Goal: Task Accomplishment & Management: Manage account settings

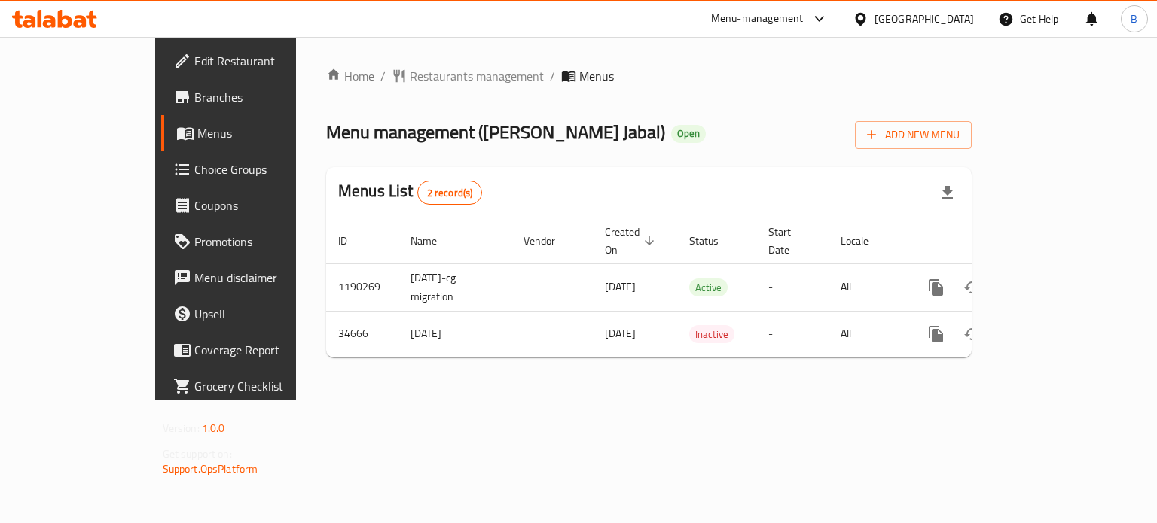
click at [1075, 266] on td "enhanced table" at bounding box center [990, 287] width 169 height 47
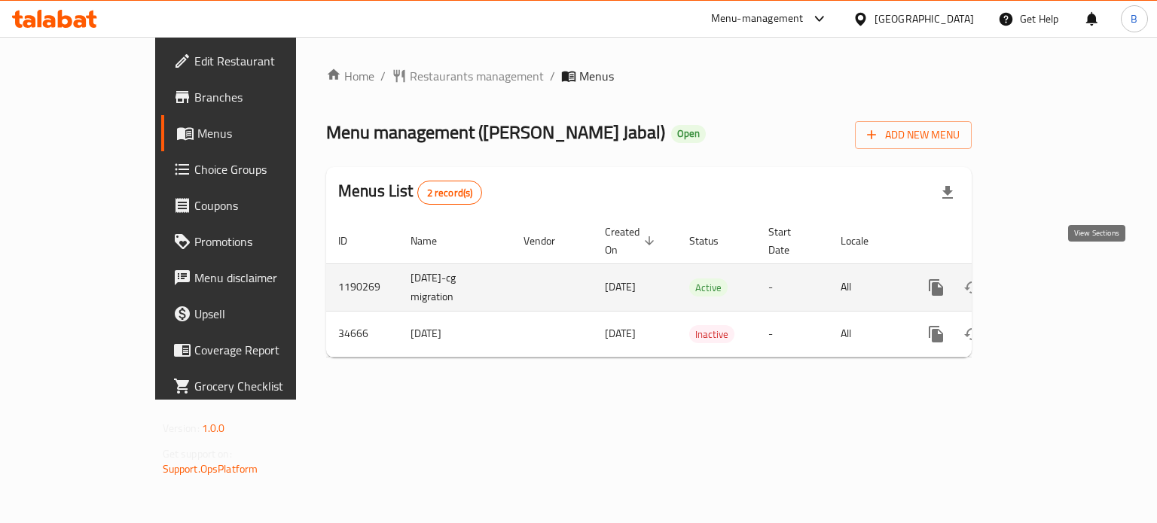
click at [1054, 279] on icon "enhanced table" at bounding box center [1045, 288] width 18 height 18
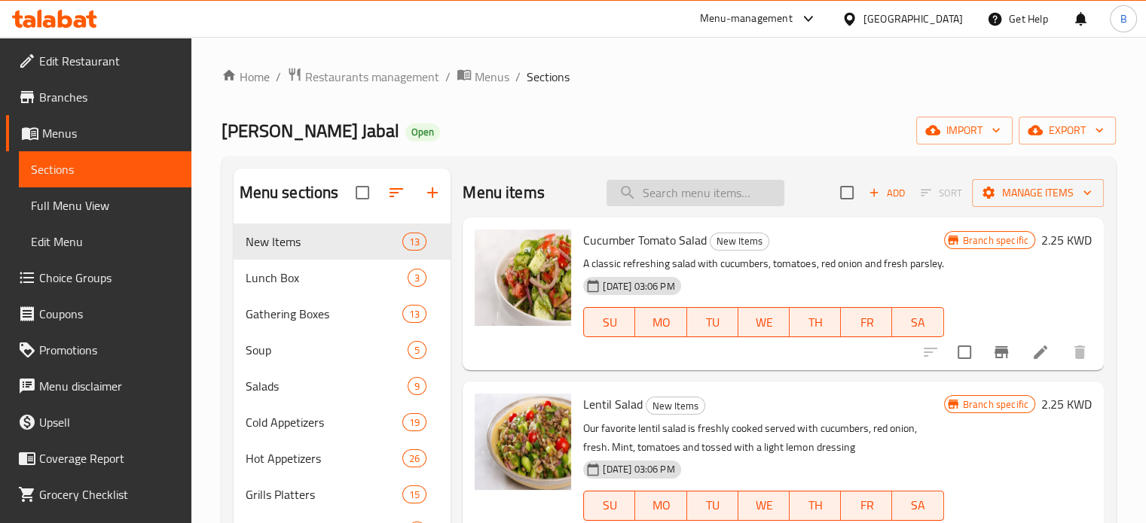
click at [650, 204] on input "search" at bounding box center [695, 193] width 178 height 26
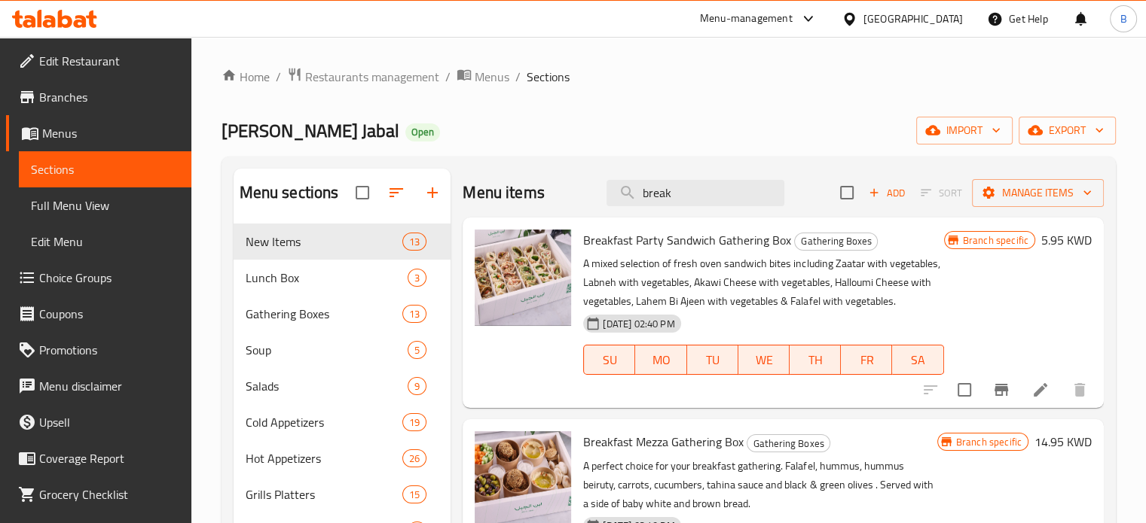
type input "break"
click at [606, 445] on span "Breakfast Mezza Gathering Box" at bounding box center [663, 442] width 160 height 23
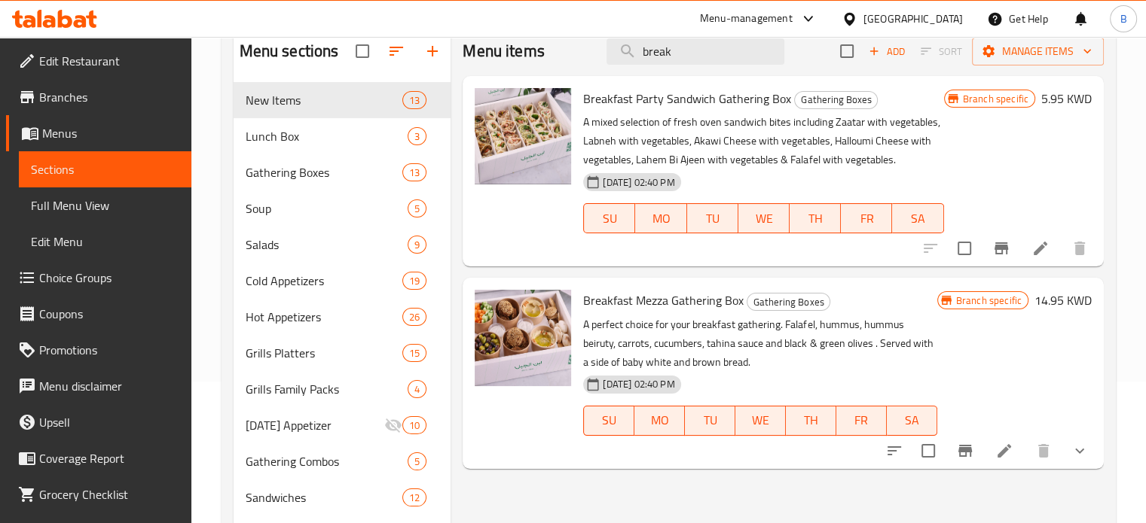
scroll to position [151, 0]
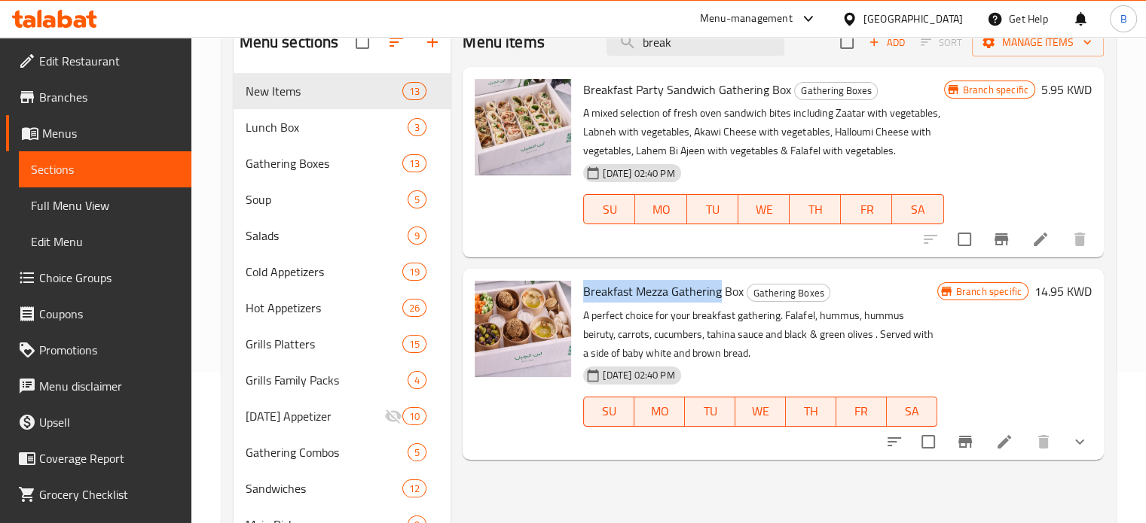
drag, startPoint x: 580, startPoint y: 291, endPoint x: 718, endPoint y: 293, distance: 137.9
click at [718, 293] on div "Breakfast Mezza Gathering Box Gathering Boxes A perfect choice for your breakfa…" at bounding box center [759, 364] width 365 height 179
click at [792, 11] on div "Menu-management" at bounding box center [746, 19] width 93 height 18
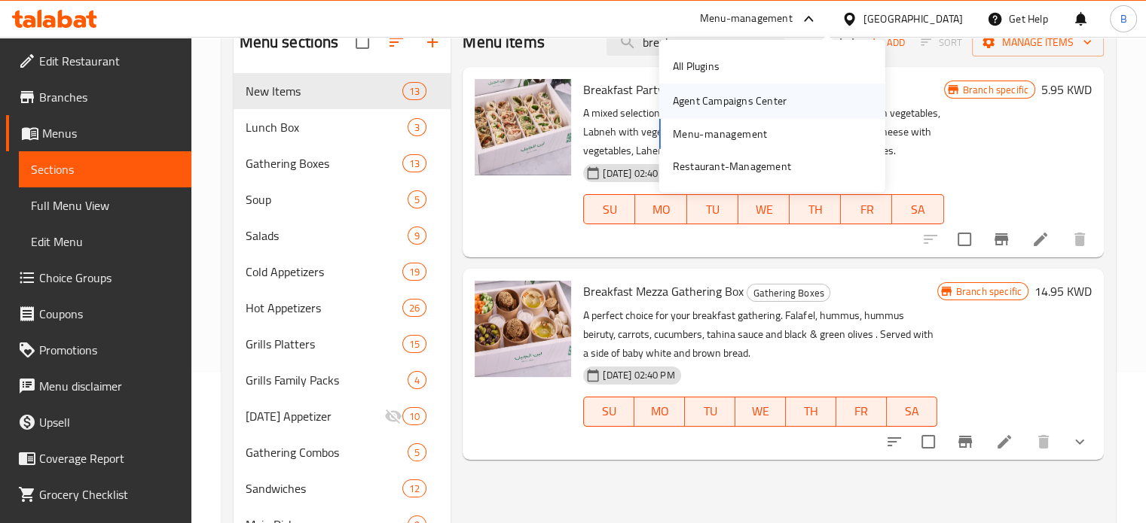
click at [739, 108] on div "Agent Campaigns Center" at bounding box center [730, 101] width 114 height 17
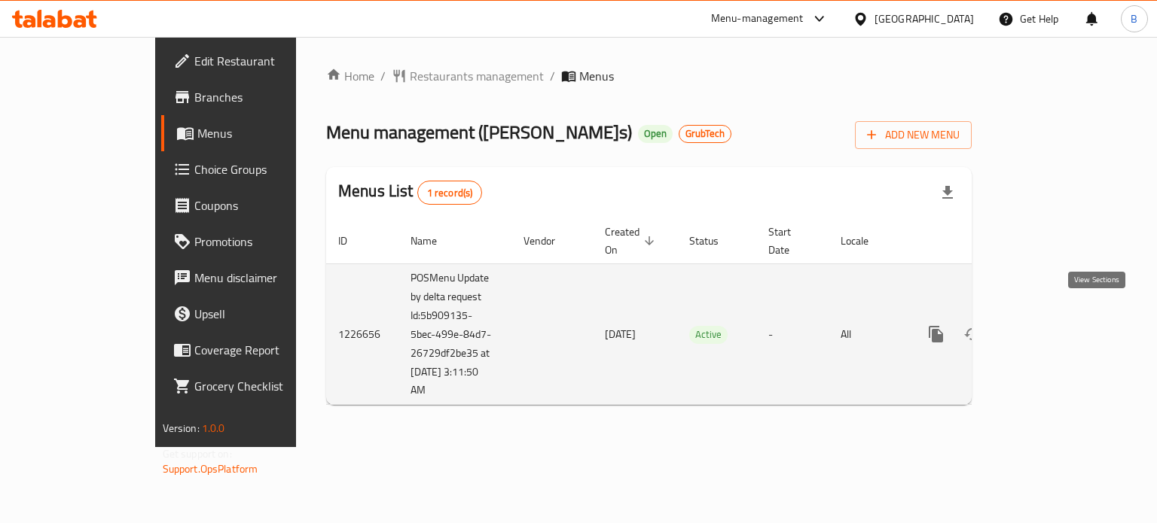
click at [1063, 316] on link "enhanced table" at bounding box center [1045, 334] width 36 height 36
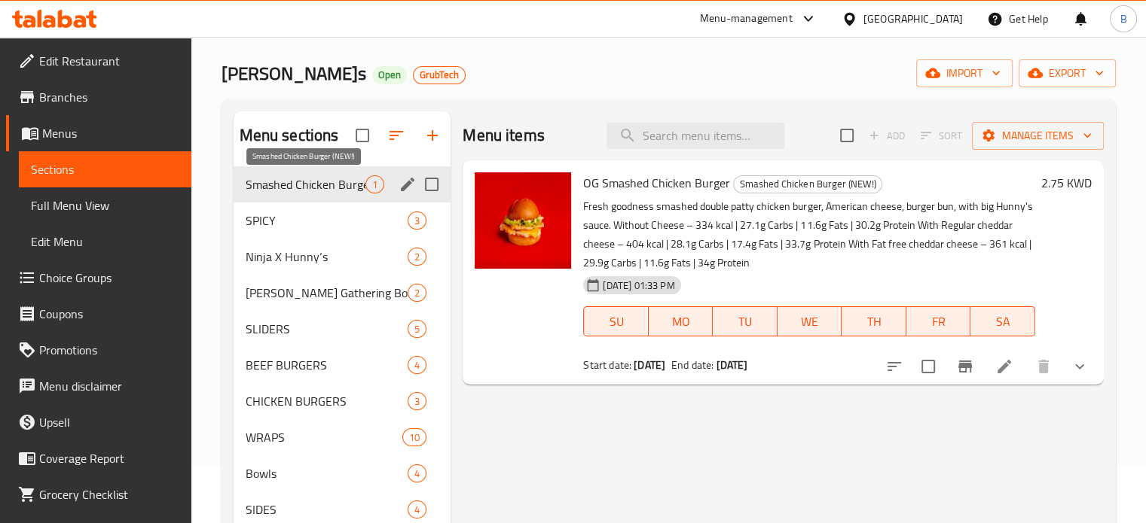
scroll to position [57, 0]
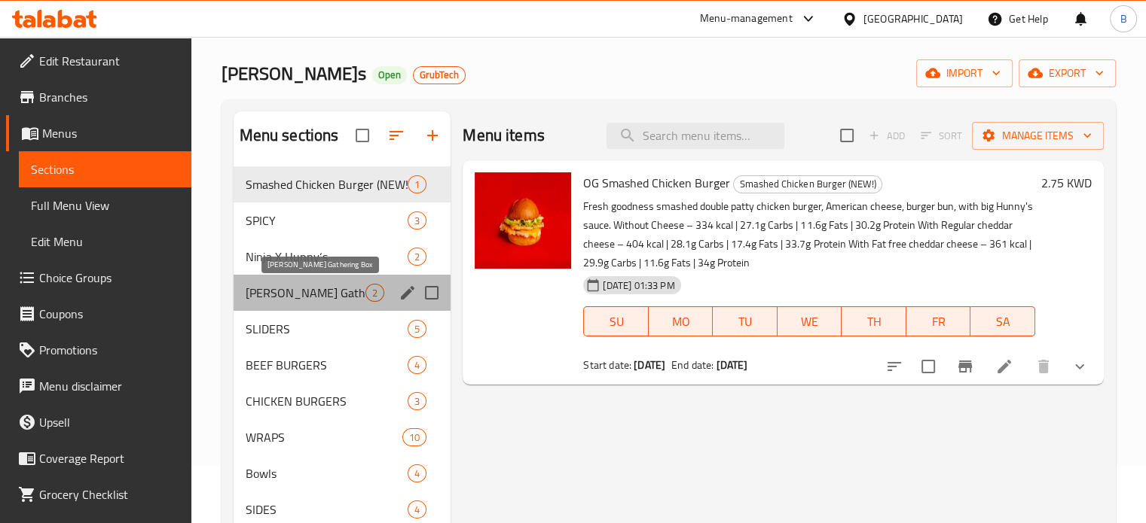
click at [292, 288] on span "[PERSON_NAME] Gathering Box" at bounding box center [306, 293] width 121 height 18
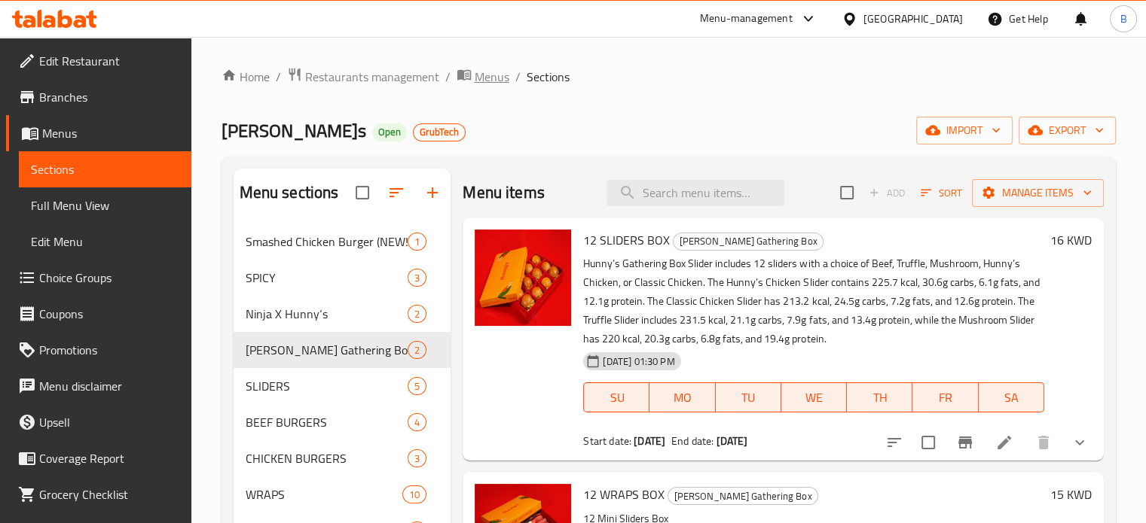
click at [478, 74] on span "Menus" at bounding box center [492, 77] width 35 height 18
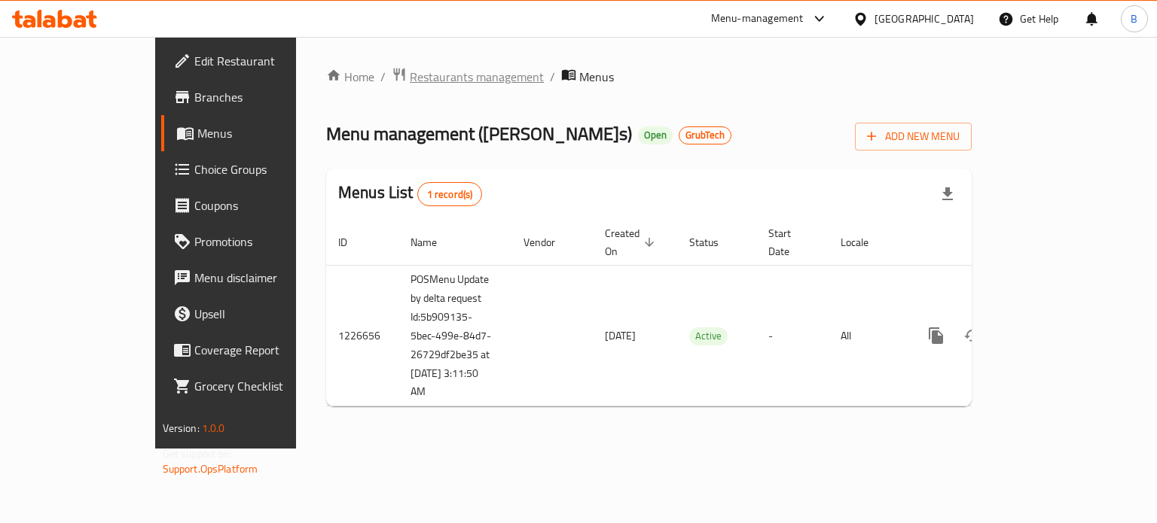
click at [410, 84] on span "Restaurants management" at bounding box center [477, 77] width 134 height 18
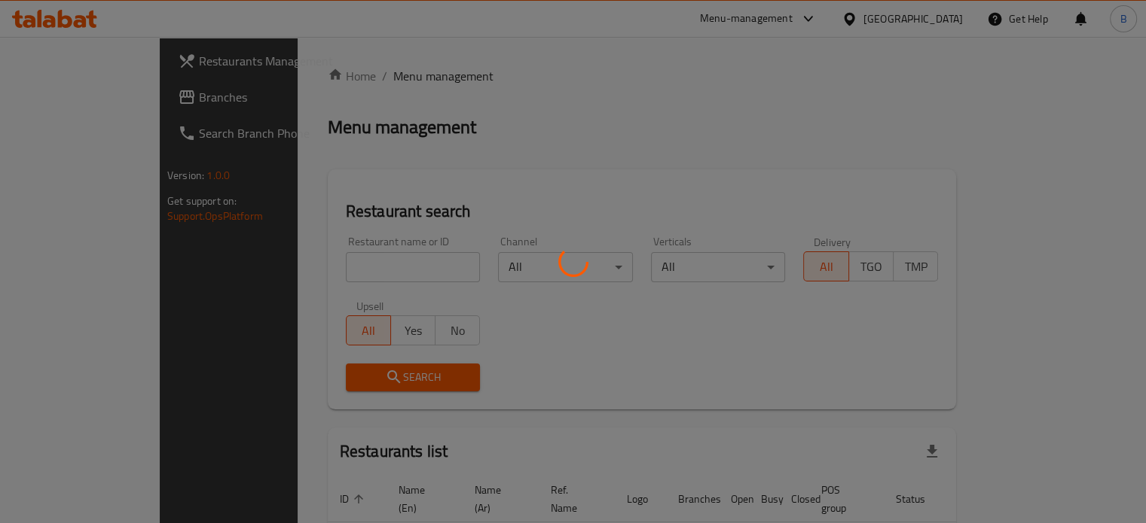
click at [313, 264] on div at bounding box center [573, 261] width 1146 height 523
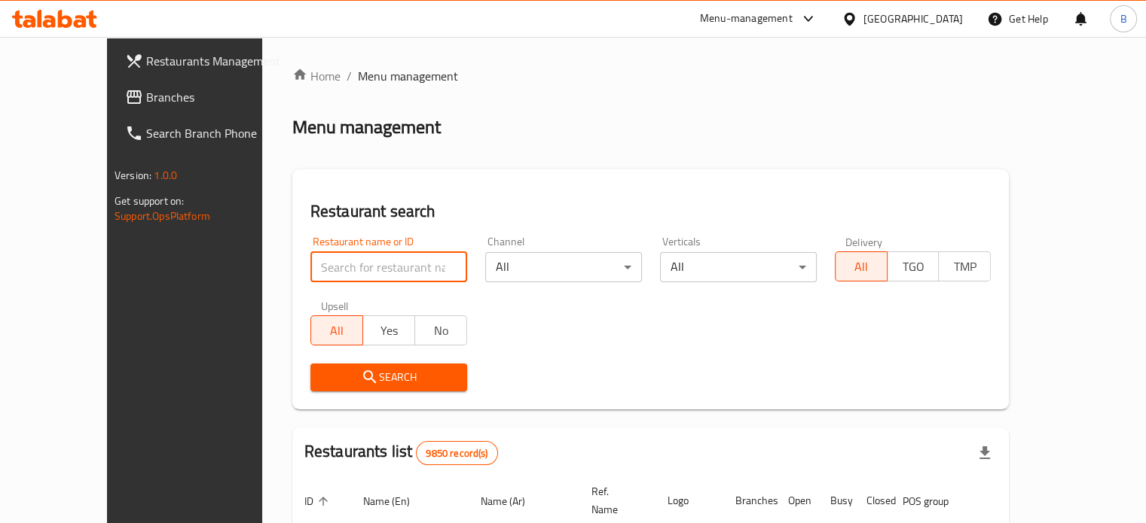
click at [313, 264] on input "search" at bounding box center [388, 267] width 157 height 30
type input "s"
type input "hlayel"
click button "Search" at bounding box center [388, 378] width 157 height 28
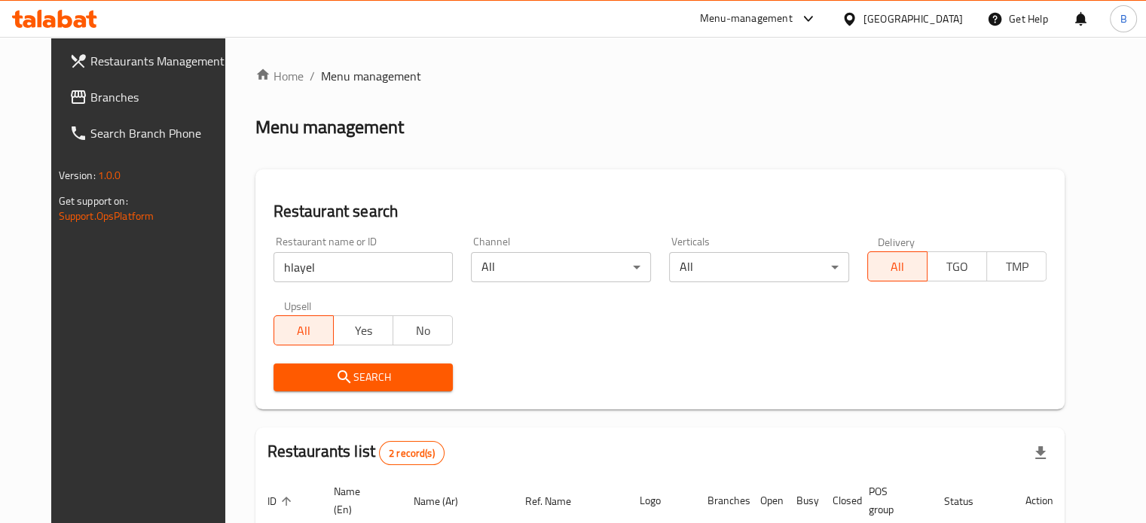
click at [667, 339] on div "Restaurant name or ID hlayel Restaurant name or ID Channel All ​ Verticals All …" at bounding box center [660, 313] width 792 height 173
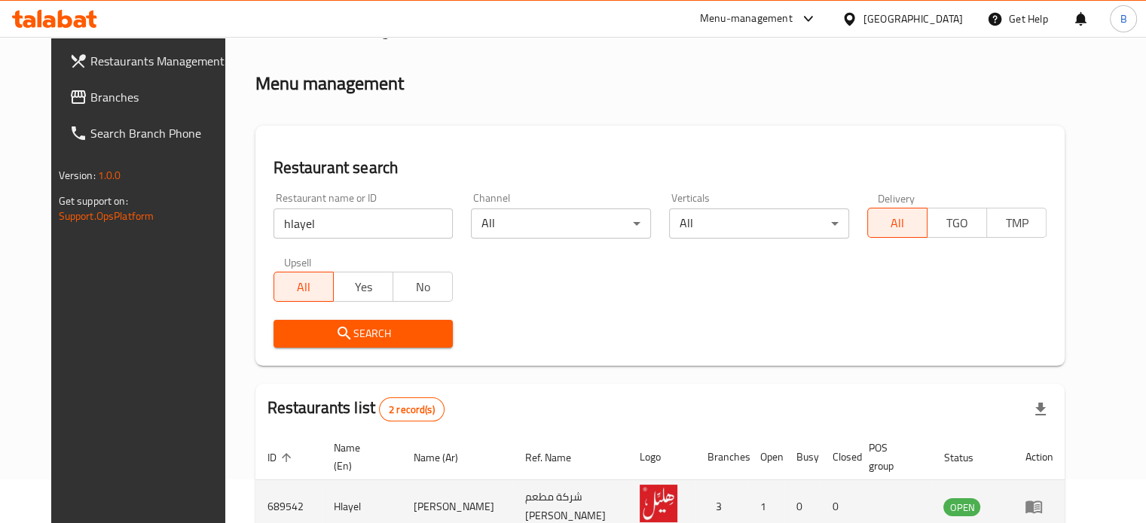
scroll to position [188, 0]
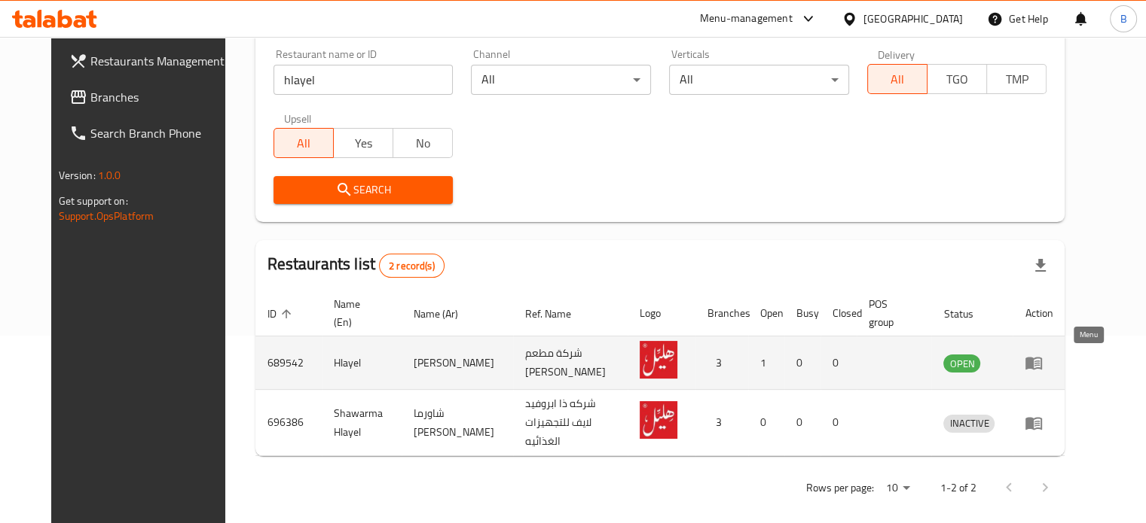
click at [1042, 368] on icon "enhanced table" at bounding box center [1033, 364] width 17 height 13
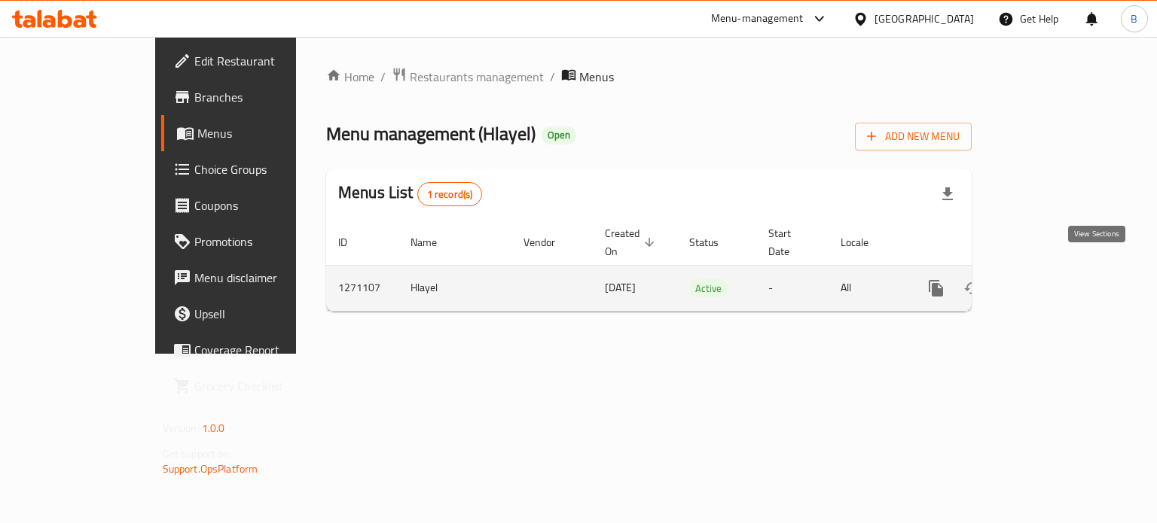
click at [1054, 279] on icon "enhanced table" at bounding box center [1045, 288] width 18 height 18
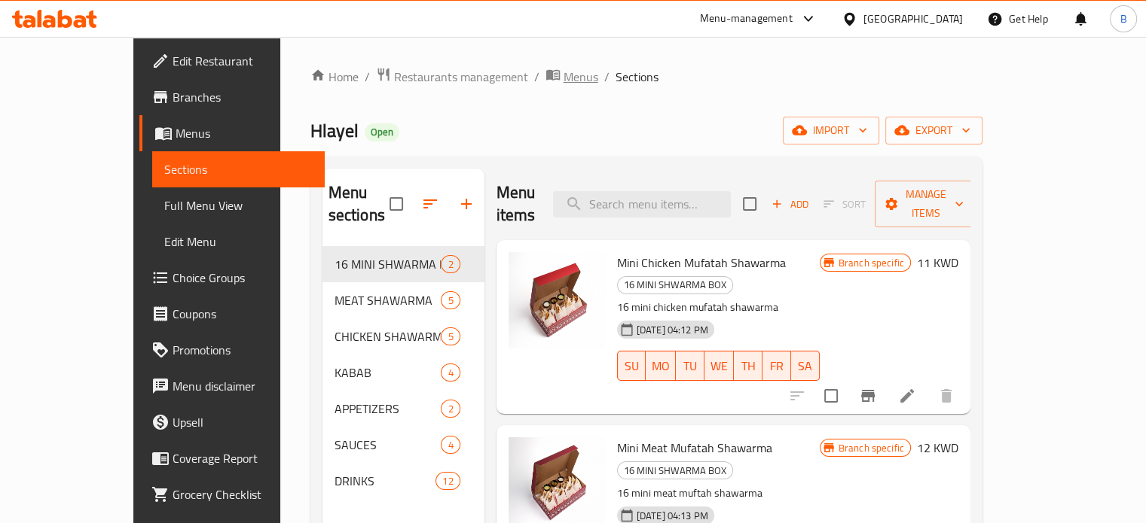
click at [563, 81] on span "Menus" at bounding box center [580, 77] width 35 height 18
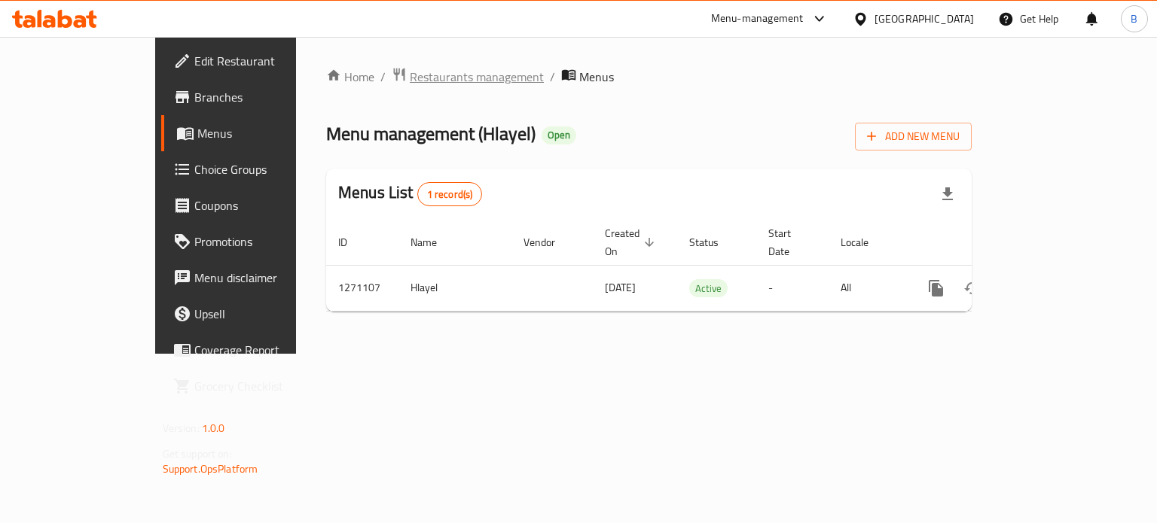
click at [410, 68] on span "Restaurants management" at bounding box center [477, 77] width 134 height 18
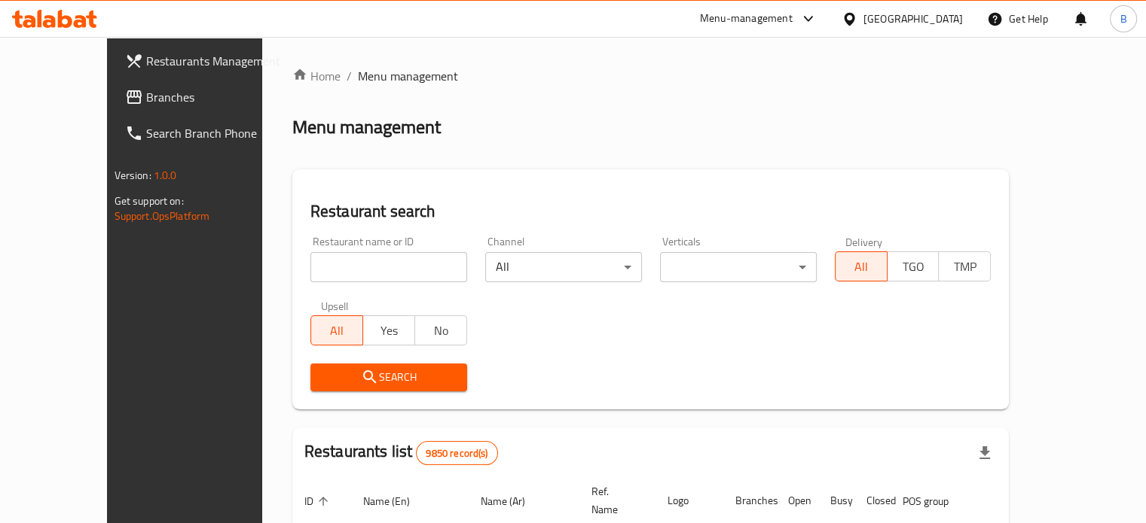
click at [349, 255] on input "search" at bounding box center [388, 267] width 157 height 30
type input "opt"
click button "Search" at bounding box center [388, 378] width 157 height 28
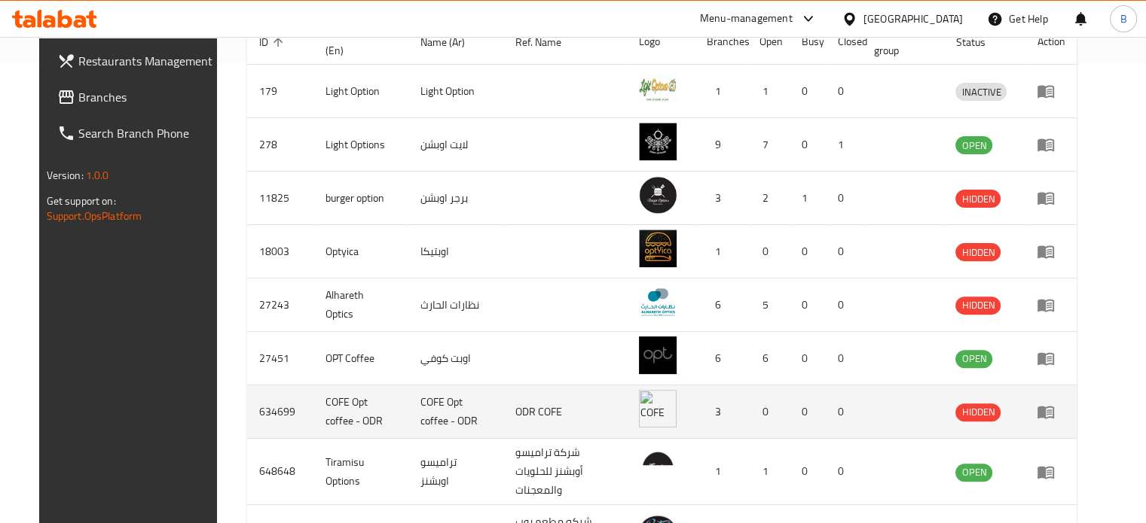
scroll to position [460, 0]
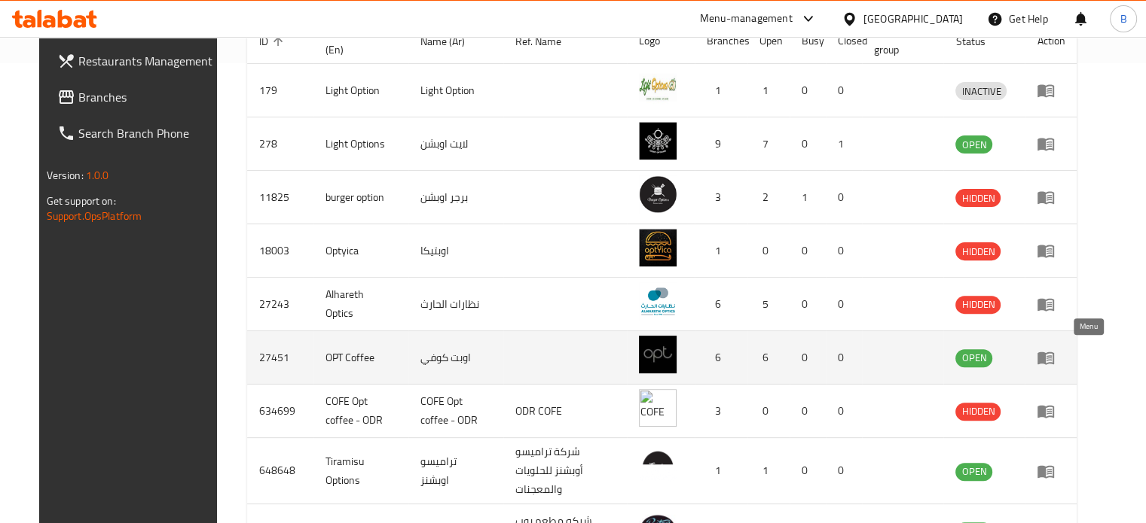
click at [1054, 355] on icon "enhanced table" at bounding box center [1045, 358] width 17 height 13
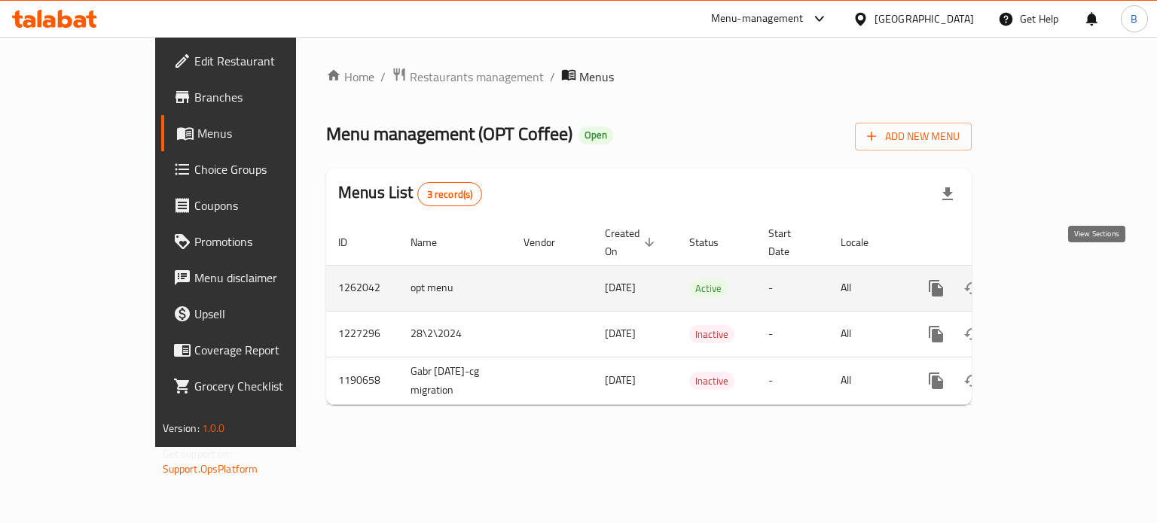
click at [1063, 270] on link "enhanced table" at bounding box center [1045, 288] width 36 height 36
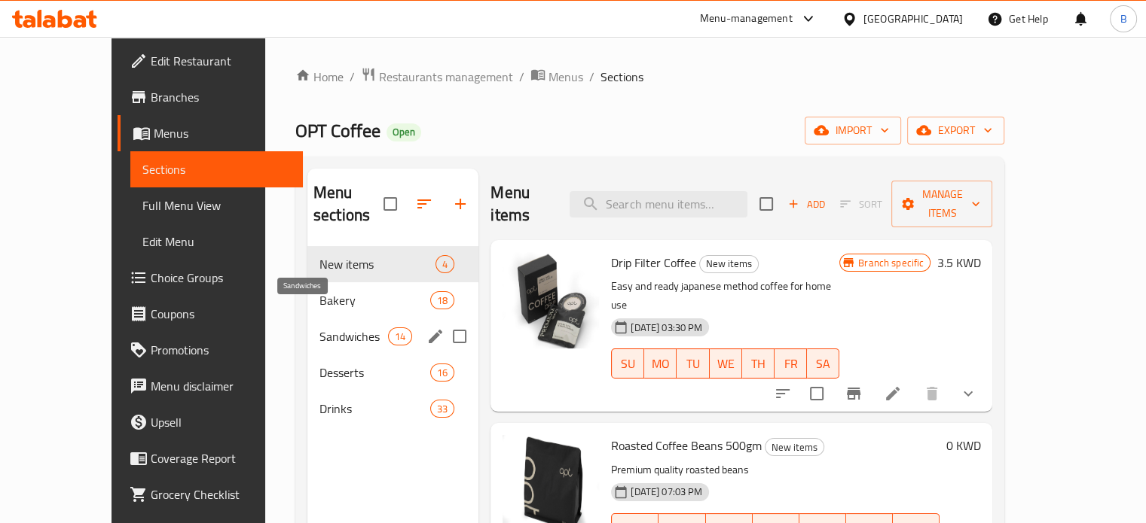
click at [319, 328] on span "Sandwiches" at bounding box center [353, 337] width 69 height 18
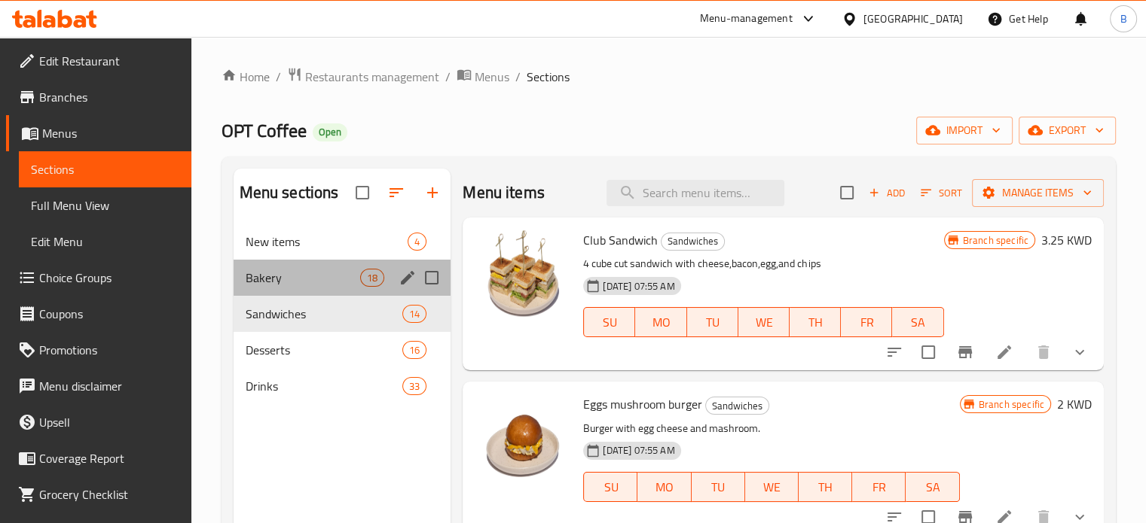
click at [285, 295] on div "Bakery 18" at bounding box center [342, 278] width 218 height 36
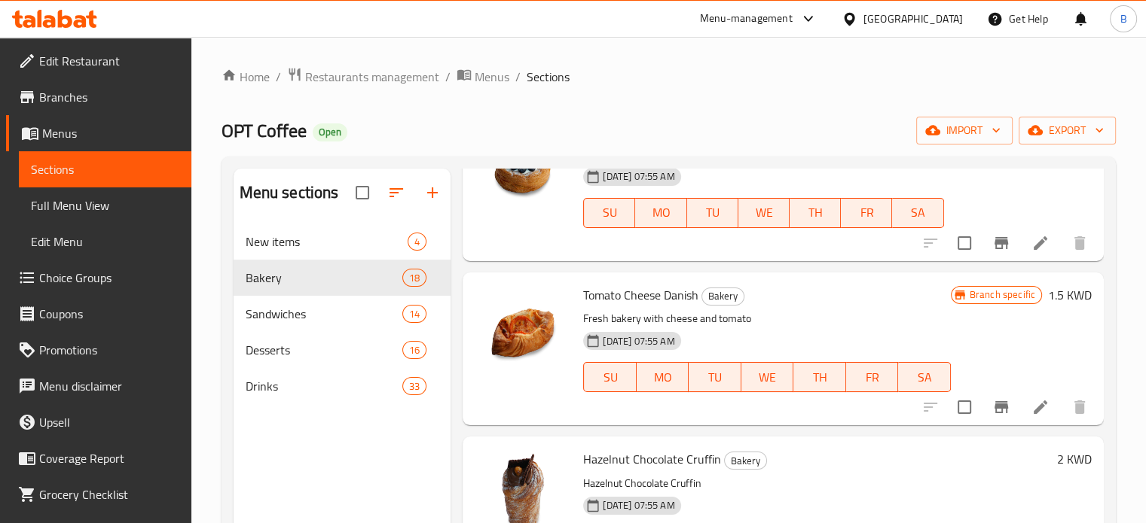
scroll to position [904, 0]
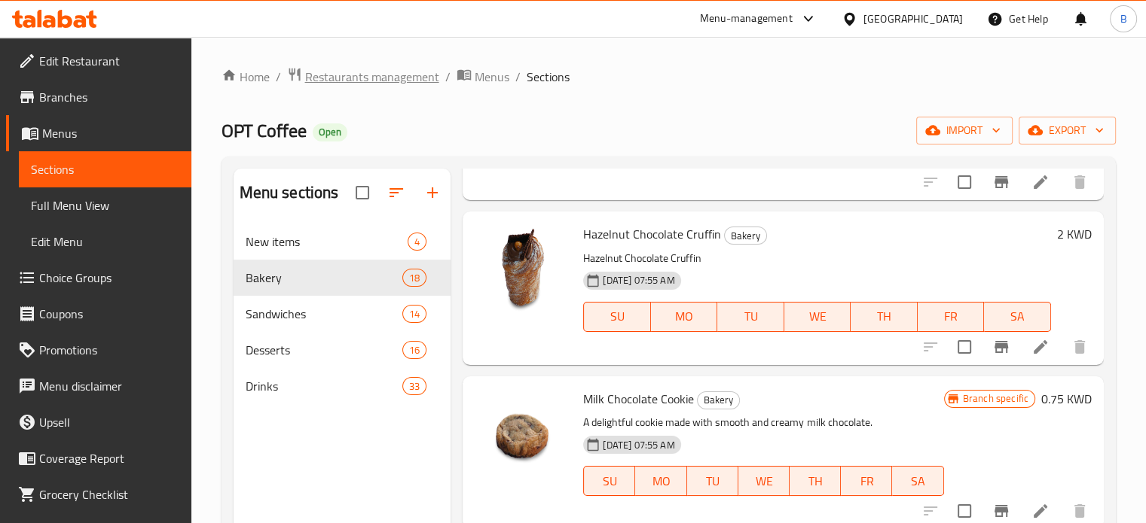
click at [373, 83] on span "Restaurants management" at bounding box center [372, 77] width 134 height 18
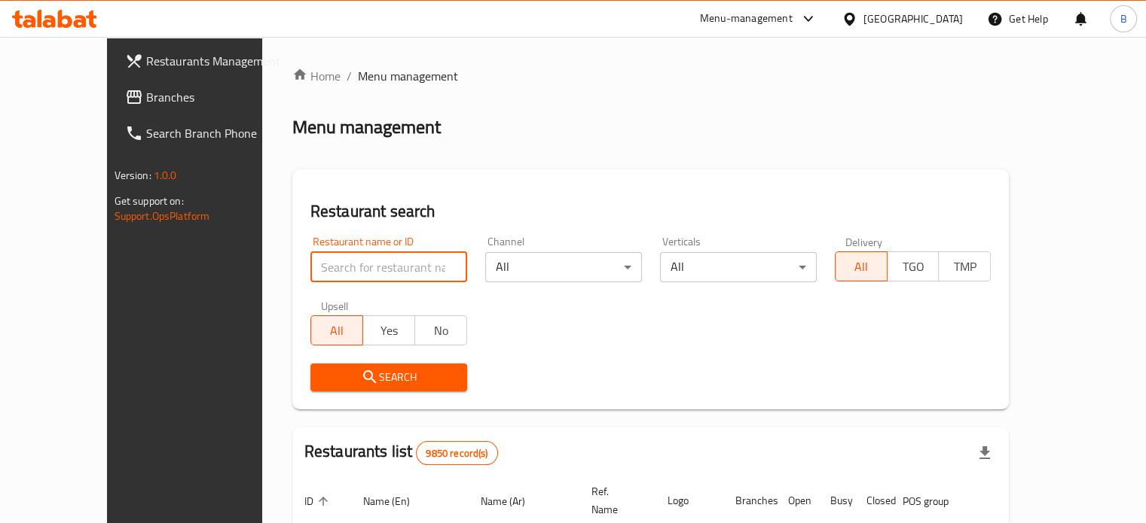
click at [392, 256] on input "search" at bounding box center [388, 267] width 157 height 30
type input "DINE"
click button "Search" at bounding box center [388, 378] width 157 height 28
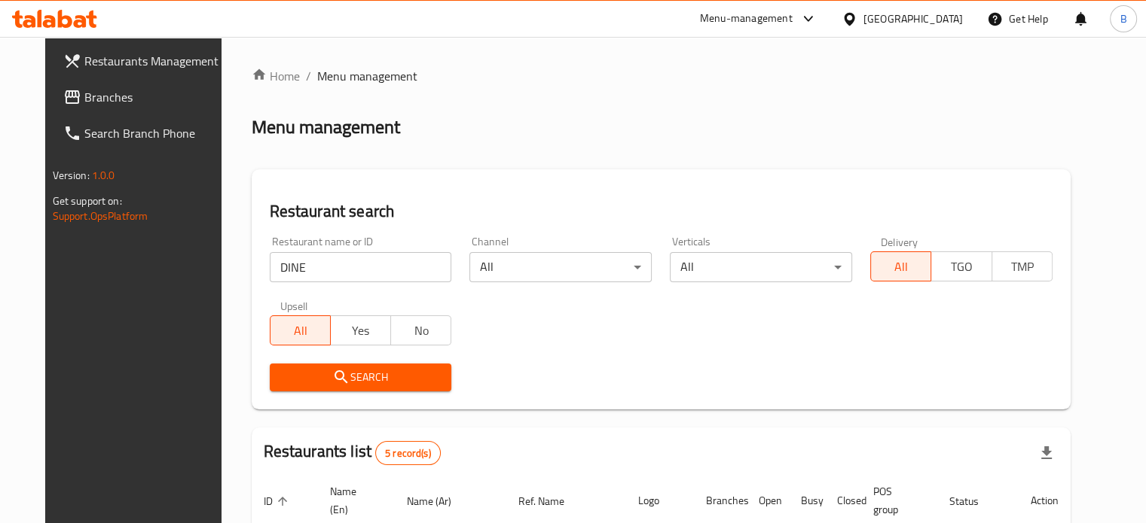
click at [762, 347] on div "Home / Menu management Menu management Restaurant search Restaurant name or ID …" at bounding box center [661, 446] width 819 height 758
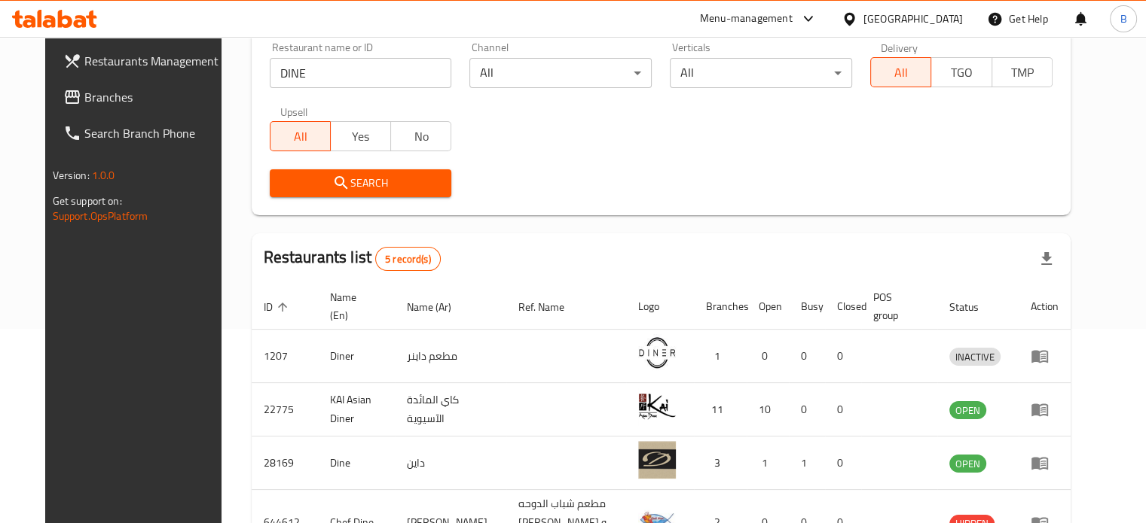
scroll to position [294, 0]
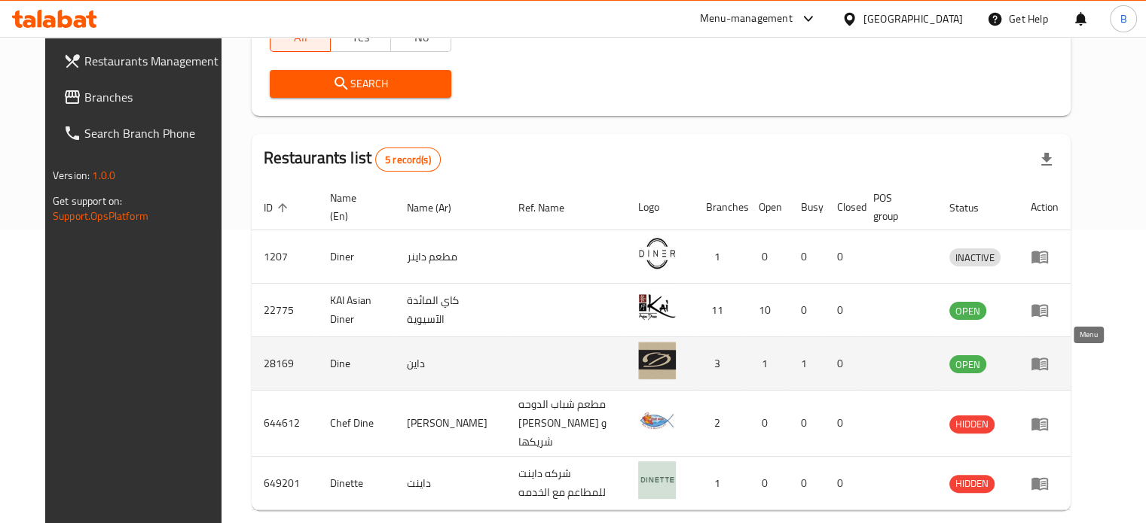
click at [1048, 364] on icon "enhanced table" at bounding box center [1039, 364] width 18 height 18
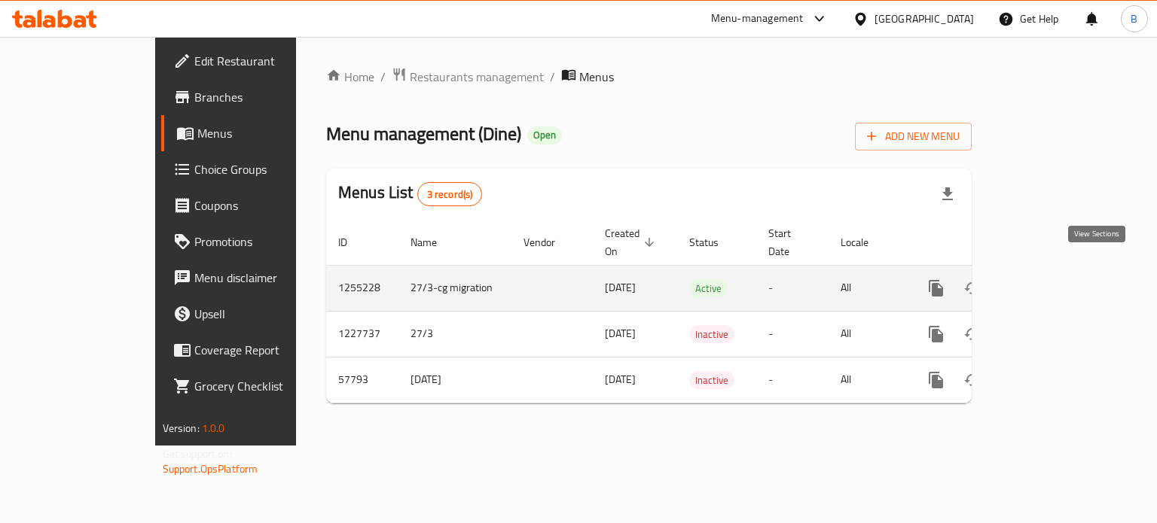
click at [1054, 279] on icon "enhanced table" at bounding box center [1045, 288] width 18 height 18
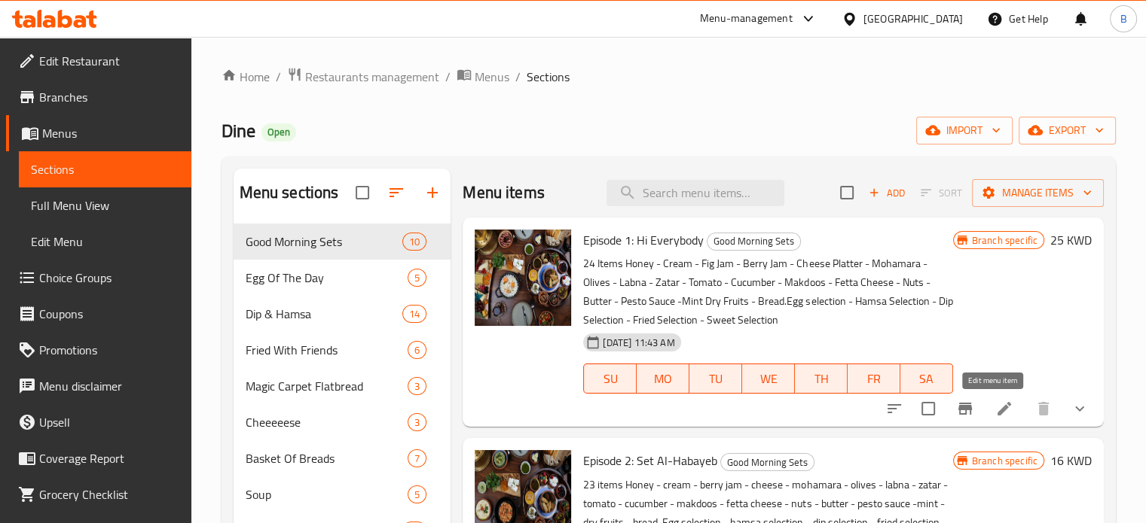
click at [995, 404] on icon at bounding box center [1004, 409] width 18 height 18
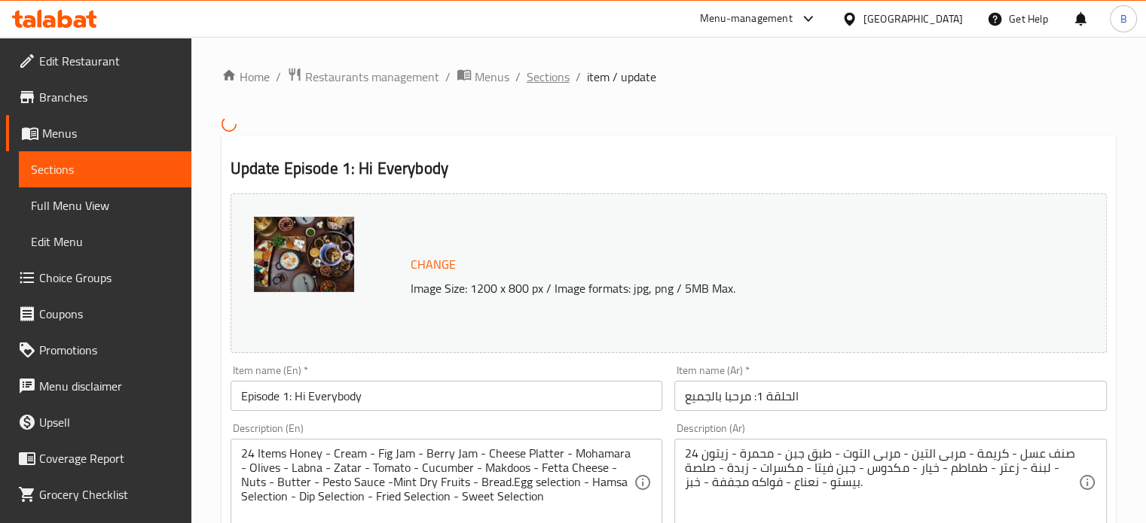
click at [550, 81] on span "Sections" at bounding box center [547, 77] width 43 height 18
